Goal: Find specific page/section: Find specific page/section

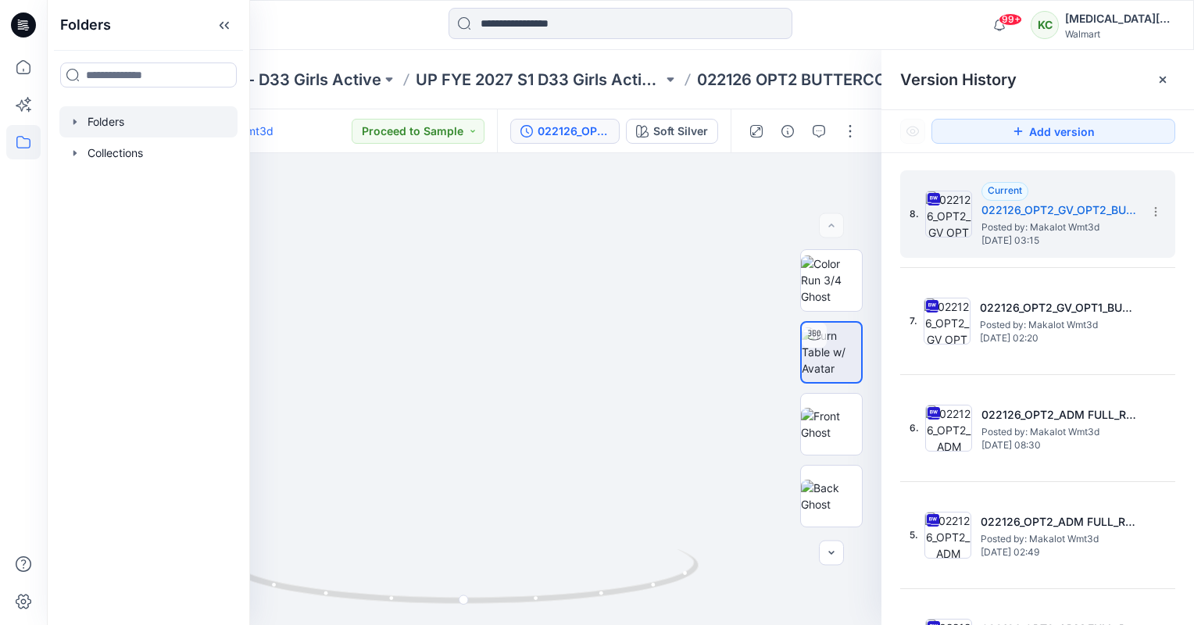
click at [122, 119] on div at bounding box center [148, 121] width 178 height 31
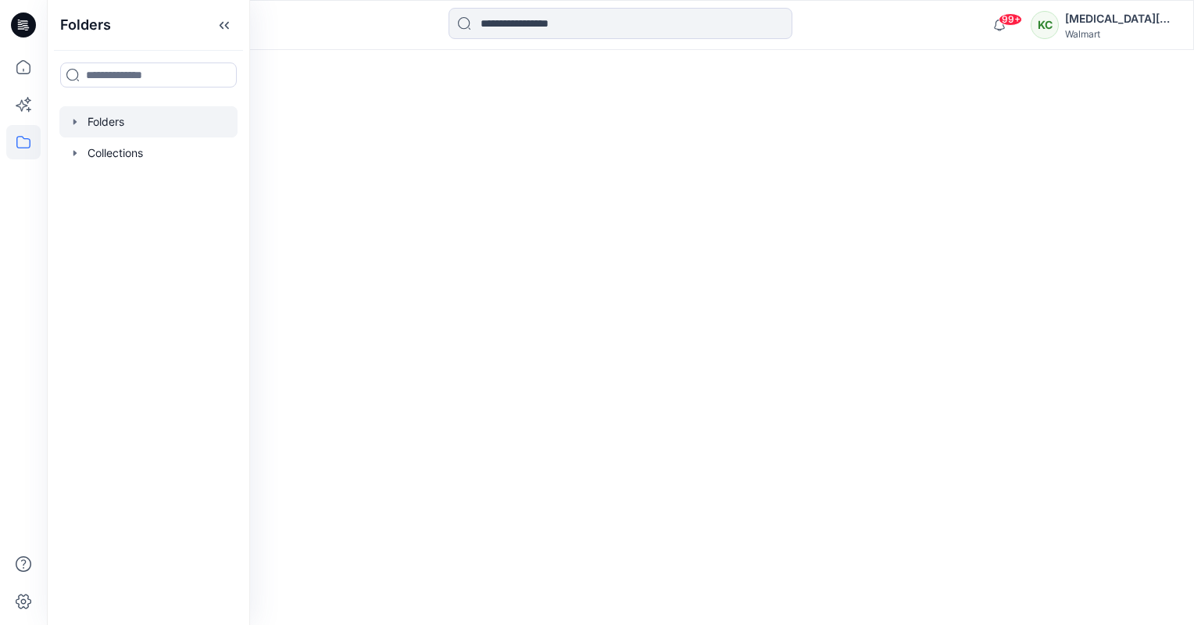
click at [74, 122] on icon "button" at bounding box center [74, 121] width 3 height 5
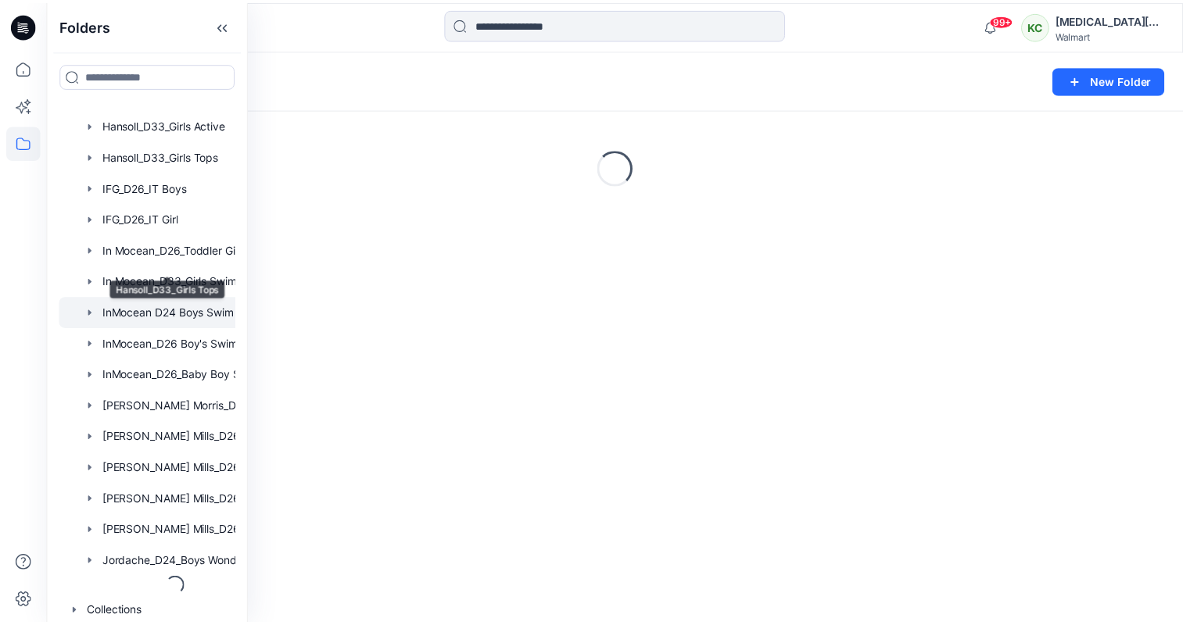
scroll to position [1129, 0]
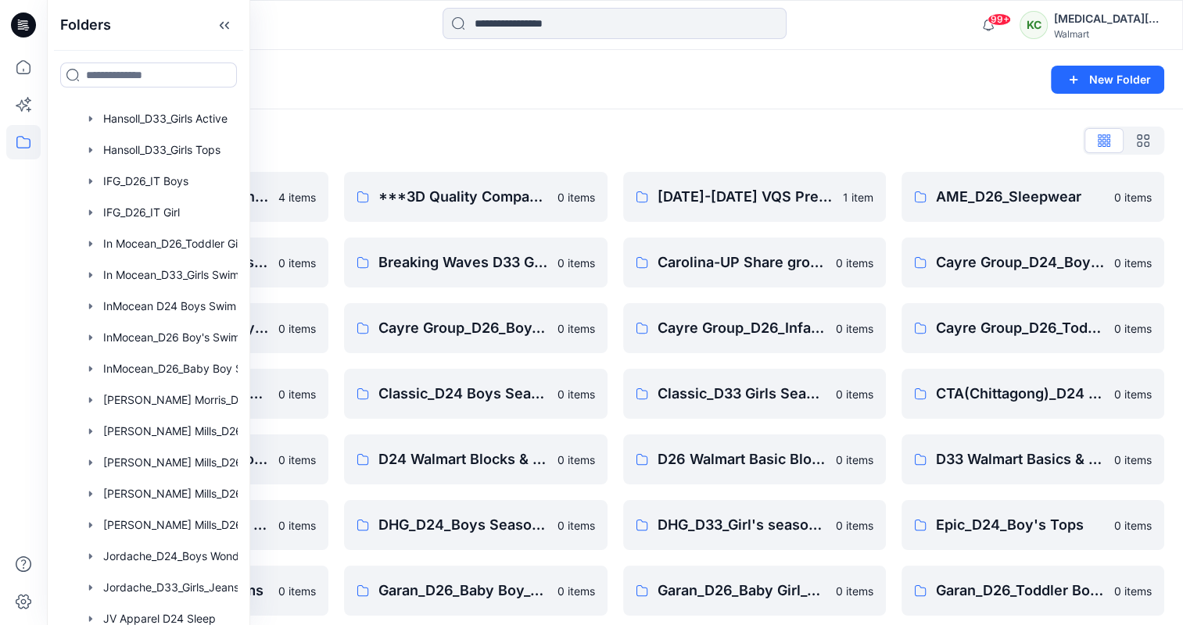
drag, startPoint x: 363, startPoint y: 128, endPoint x: 466, endPoint y: 134, distance: 102.6
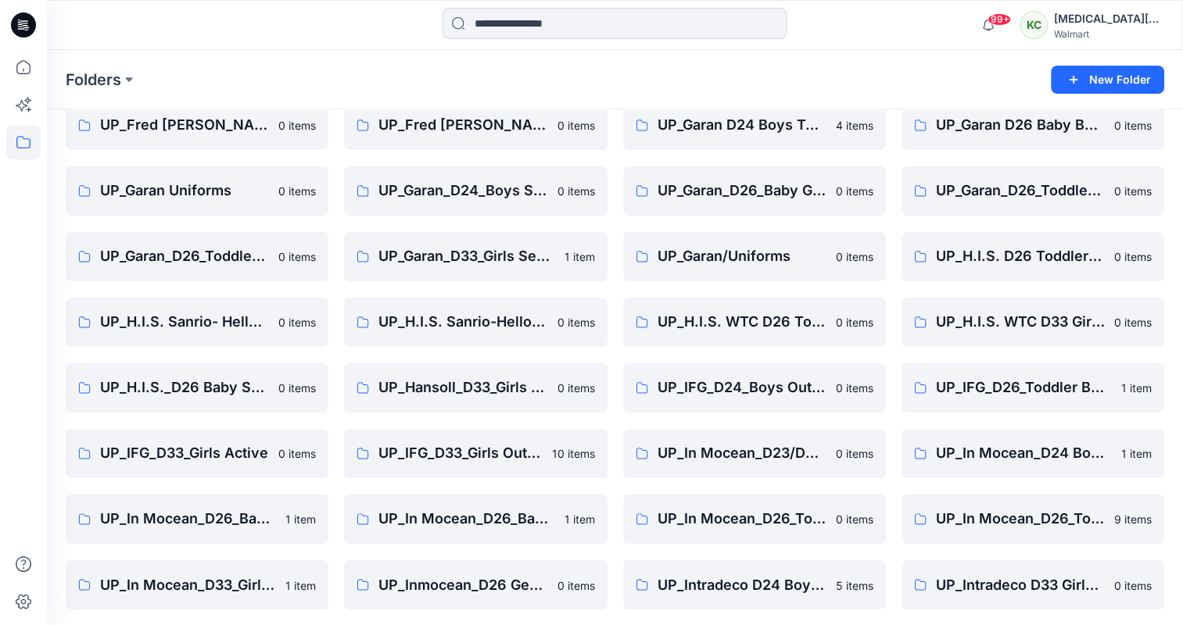
scroll to position [2375, 0]
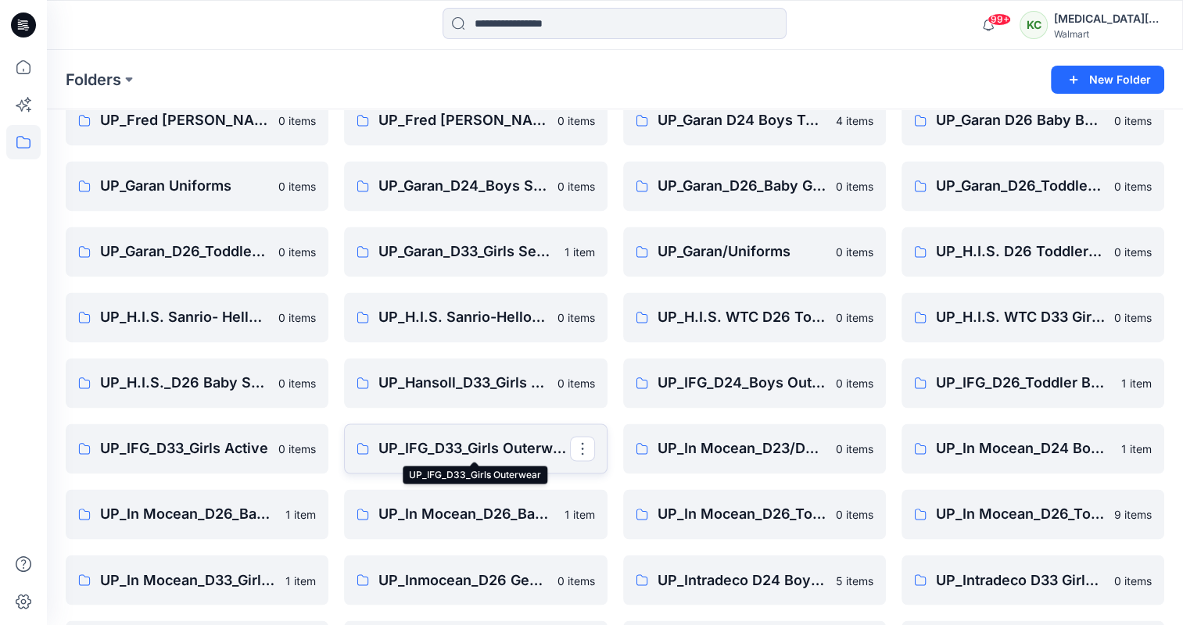
click at [488, 449] on p "UP_IFG_D33_Girls Outerwear" at bounding box center [473, 449] width 191 height 22
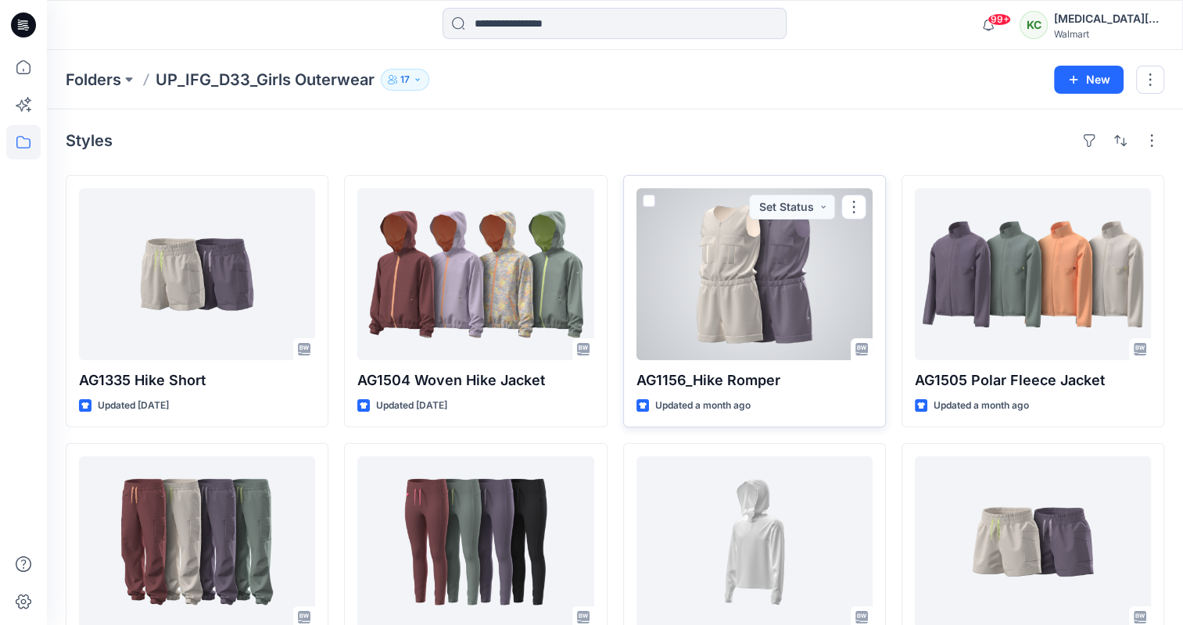
click at [749, 296] on div at bounding box center [754, 274] width 236 height 172
